Goal: Check status: Check status

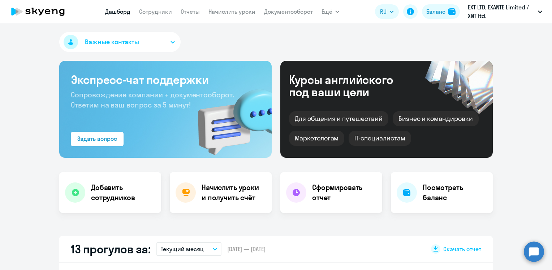
select select "30"
click at [528, 255] on circle at bounding box center [534, 251] width 20 height 20
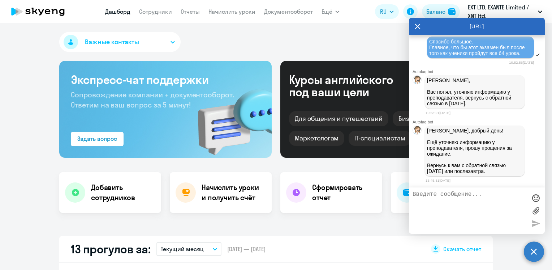
scroll to position [17645, 0]
click at [333, 38] on div "Важные контакты" at bounding box center [276, 43] width 434 height 23
click at [451, 9] on img at bounding box center [452, 11] width 7 height 7
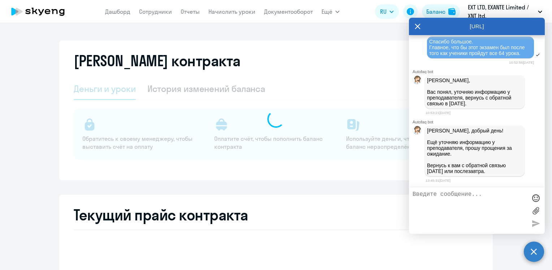
select select "english_adult_not_native_speaker"
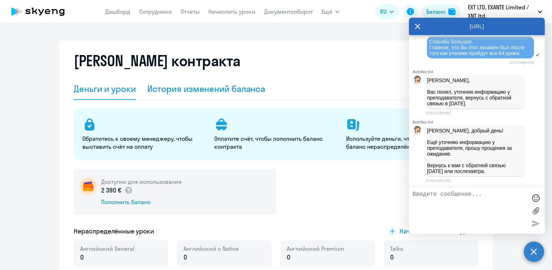
click at [184, 84] on div "История изменений баланса" at bounding box center [206, 89] width 118 height 12
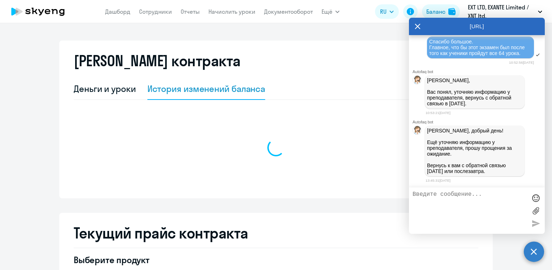
click at [417, 25] on icon at bounding box center [417, 26] width 5 height 5
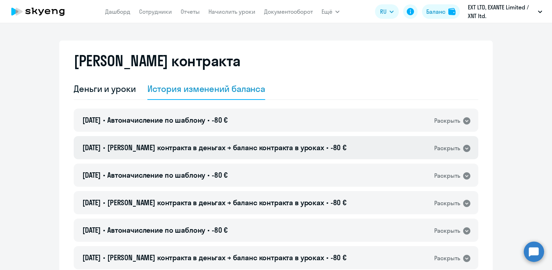
click at [222, 153] on div "[DATE] • Баланс контракта в деньгах → баланс контракта в уроках • -80 € Раскрыть" at bounding box center [276, 147] width 405 height 23
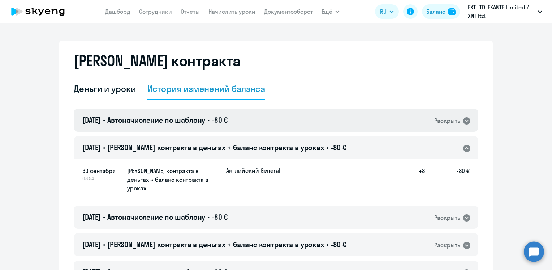
click at [205, 124] on span "Автоначисление по шаблону" at bounding box center [156, 119] width 98 height 9
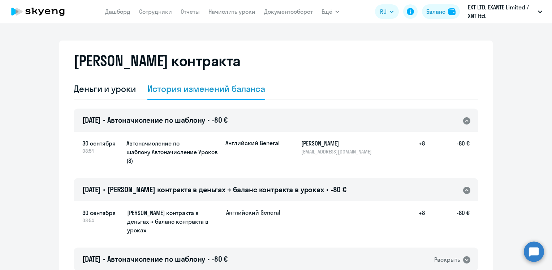
drag, startPoint x: 141, startPoint y: 189, endPoint x: 145, endPoint y: 179, distance: 10.4
click at [141, 189] on span "[PERSON_NAME] контракта в деньгах → баланс контракта в уроках" at bounding box center [215, 189] width 217 height 9
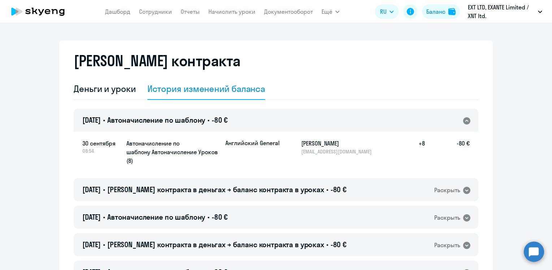
click at [153, 122] on span "Автоначисление по шаблону" at bounding box center [156, 119] width 98 height 9
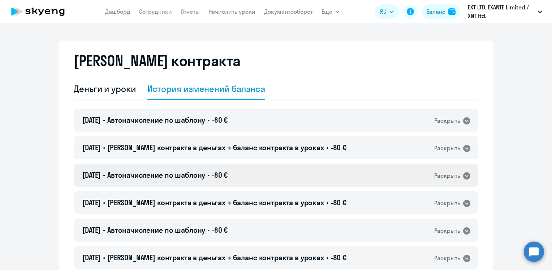
click at [168, 176] on span "Автоначисление по шаблону" at bounding box center [156, 174] width 98 height 9
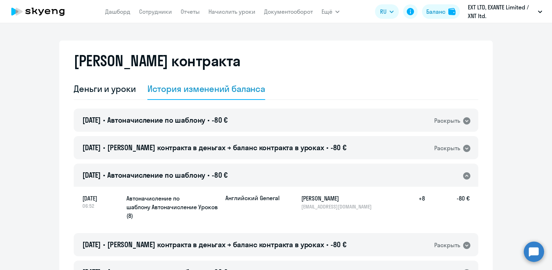
click at [207, 169] on div "[DATE] • Автоначисление по шаблону • -80 € Раскрыть" at bounding box center [276, 174] width 405 height 23
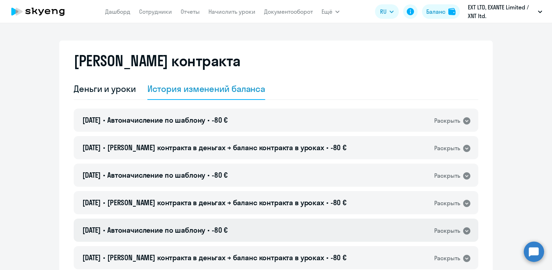
click at [195, 230] on span "Автоначисление по шаблону" at bounding box center [156, 229] width 98 height 9
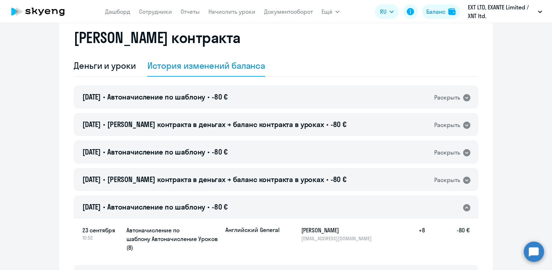
scroll to position [36, 0]
